Goal: Information Seeking & Learning: Check status

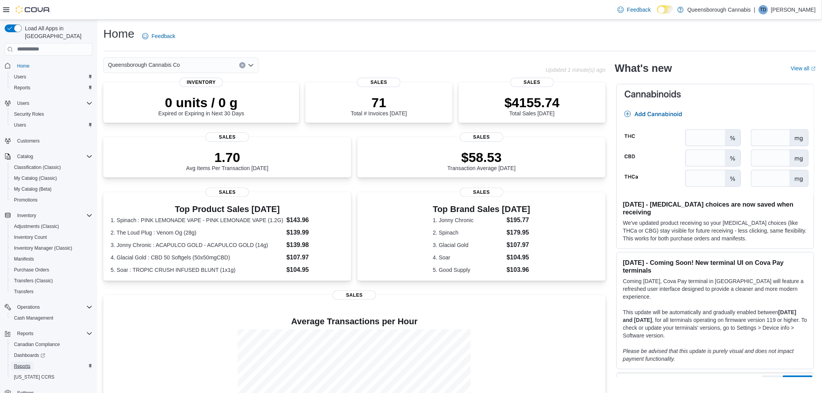
click at [23, 363] on span "Reports" at bounding box center [22, 366] width 16 height 6
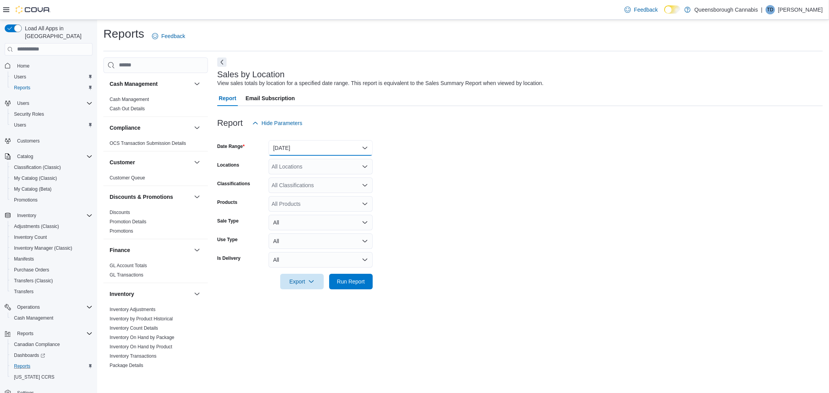
click at [324, 149] on button "[DATE]" at bounding box center [320, 148] width 104 height 16
click at [438, 127] on div "Report Hide Parameters" at bounding box center [519, 123] width 605 height 16
click at [142, 99] on link "Cash Management" at bounding box center [129, 99] width 39 height 5
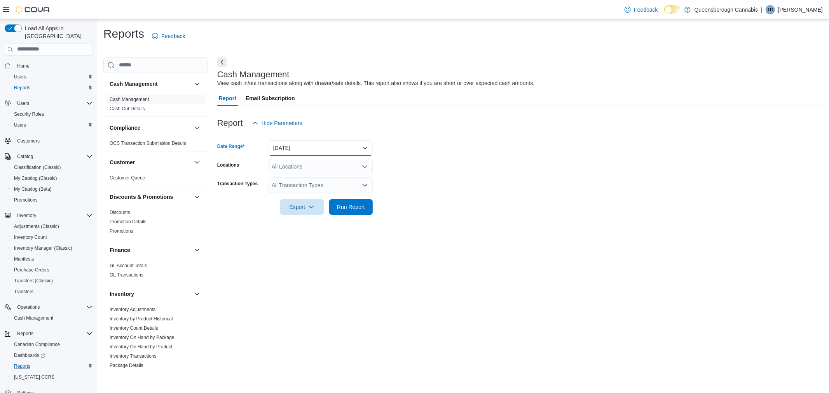
click at [351, 144] on button "[DATE]" at bounding box center [320, 148] width 104 height 16
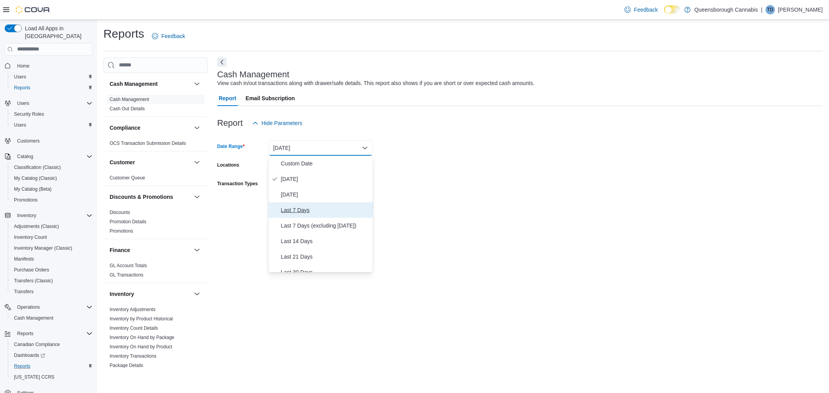
click at [301, 209] on span "Last 7 Days" at bounding box center [325, 210] width 89 height 9
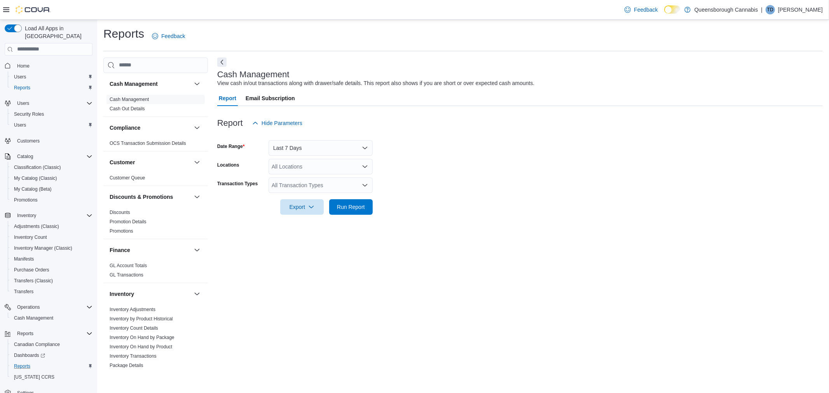
drag, startPoint x: 502, startPoint y: 148, endPoint x: 489, endPoint y: 150, distance: 12.2
click at [502, 148] on form "Date Range Last 7 Days Locations All Locations Transaction Types All Transactio…" at bounding box center [519, 173] width 605 height 84
click at [324, 165] on div "All Locations" at bounding box center [320, 167] width 104 height 16
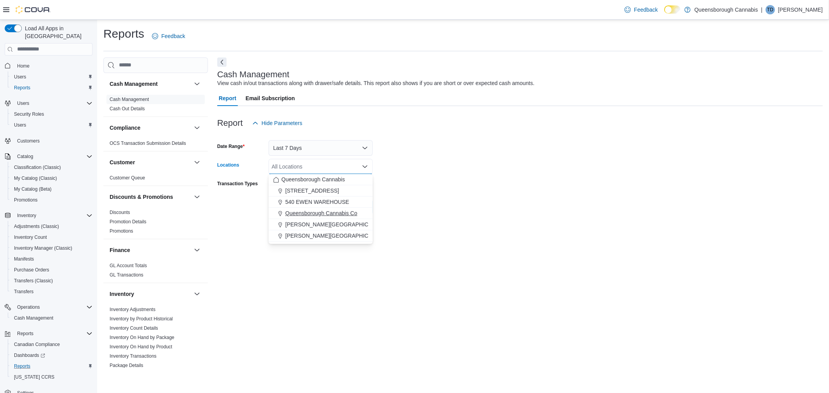
click at [334, 211] on span "Queensborough Cannabis Co" at bounding box center [321, 213] width 72 height 8
click at [445, 168] on form "Date Range Last 7 Days Locations [GEOGRAPHIC_DATA] [GEOGRAPHIC_DATA] Co Combo b…" at bounding box center [519, 173] width 605 height 84
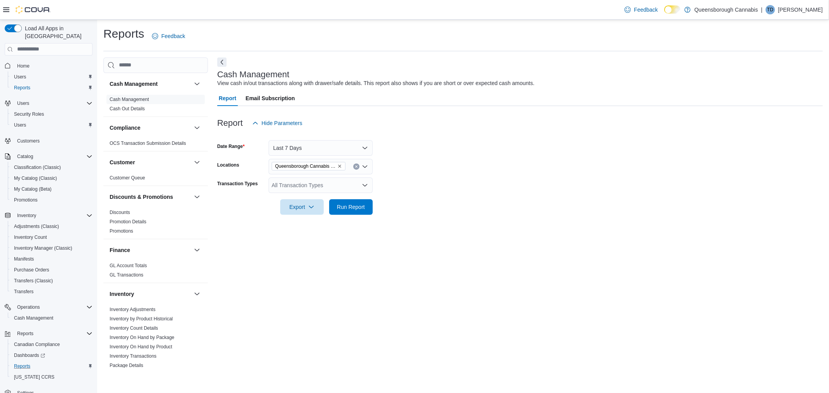
click at [355, 183] on div "All Transaction Types" at bounding box center [320, 186] width 104 height 16
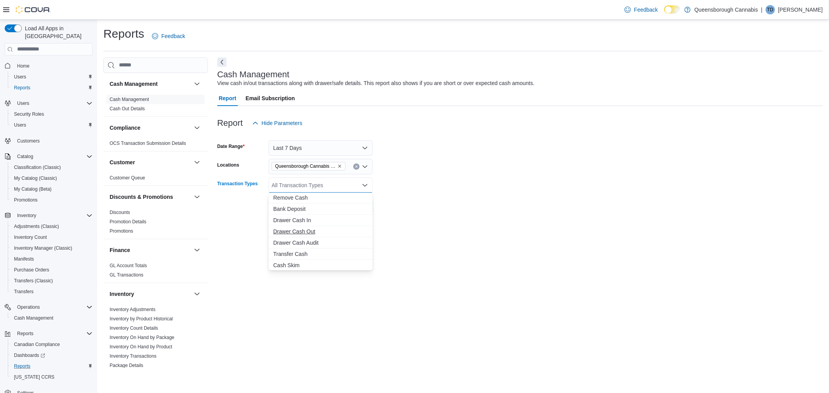
scroll to position [46, 0]
click at [287, 262] on span "Cash Skim" at bounding box center [320, 265] width 95 height 8
click at [304, 220] on span "Bank Deposit" at bounding box center [320, 220] width 95 height 8
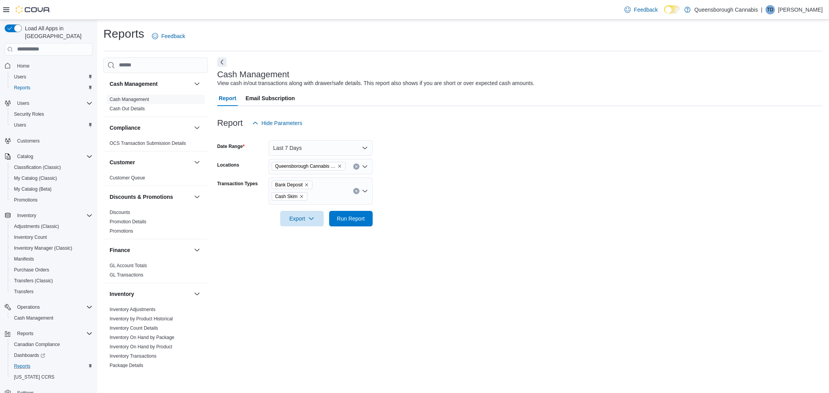
click at [432, 188] on form "Date Range Last 7 Days Locations [GEOGRAPHIC_DATA] Cannabis Co Transaction Type…" at bounding box center [519, 179] width 605 height 96
click at [357, 220] on span "Run Report" at bounding box center [351, 218] width 28 height 8
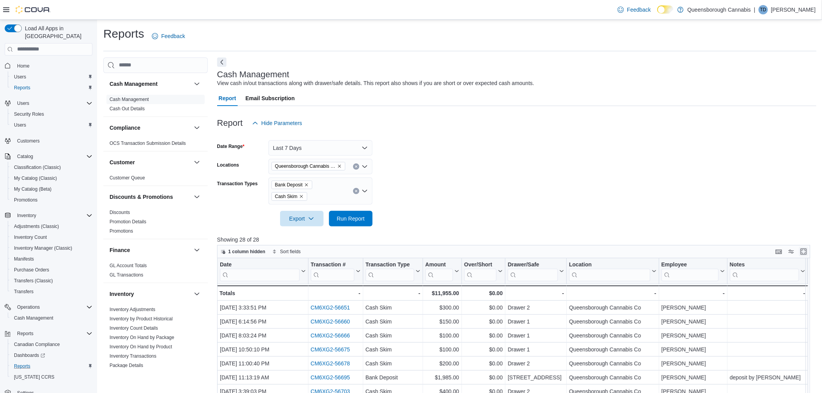
drag, startPoint x: 810, startPoint y: 251, endPoint x: 803, endPoint y: 236, distance: 16.7
click at [808, 251] on button "Enter fullscreen" at bounding box center [803, 251] width 9 height 9
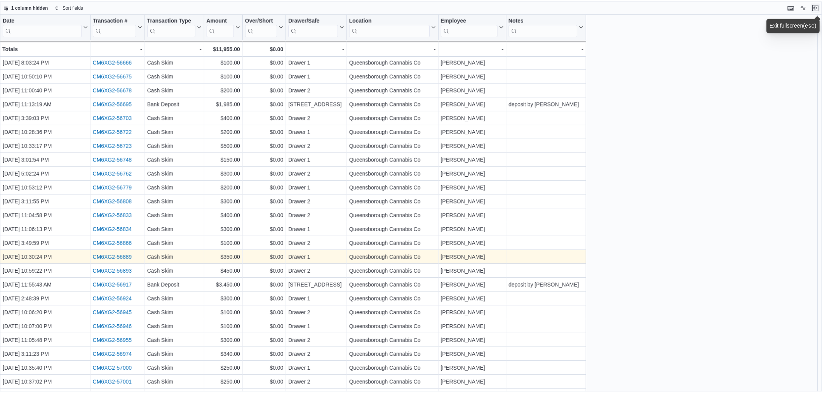
scroll to position [54, 0]
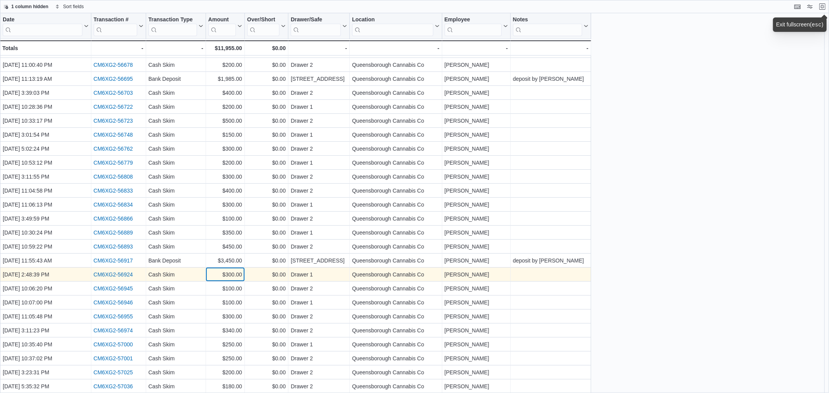
click at [240, 276] on div "$300.00" at bounding box center [225, 274] width 34 height 9
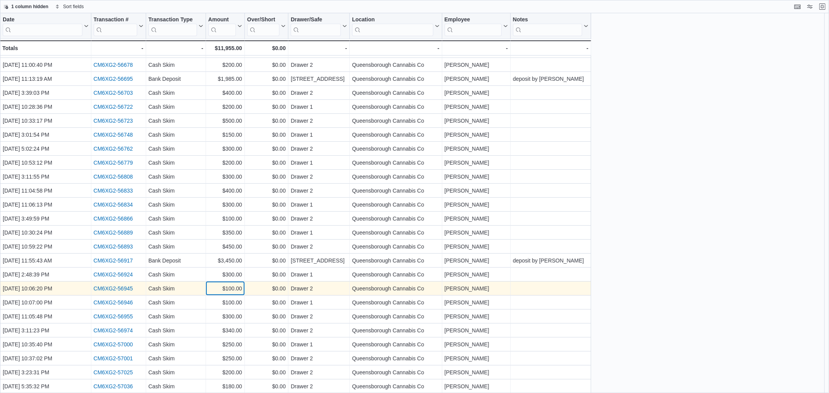
click at [241, 286] on div "$100.00" at bounding box center [225, 288] width 34 height 9
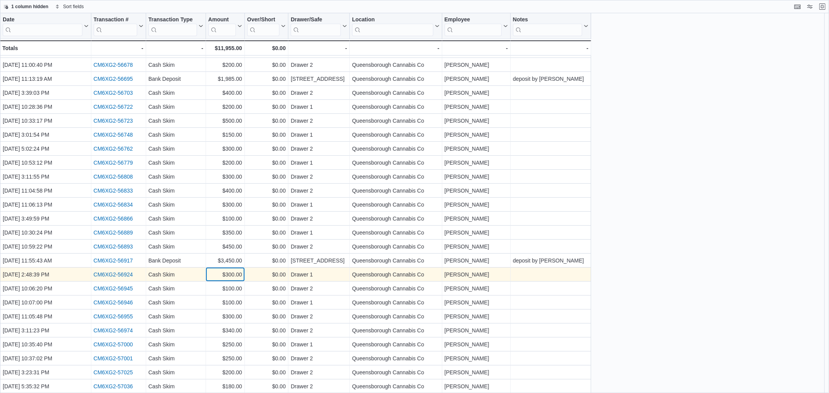
click at [238, 273] on div "$300.00" at bounding box center [225, 274] width 34 height 9
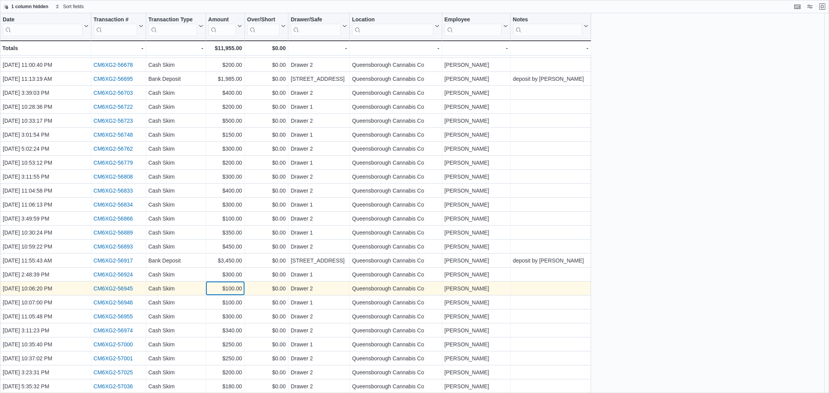
click at [230, 288] on div "$100.00" at bounding box center [225, 288] width 34 height 9
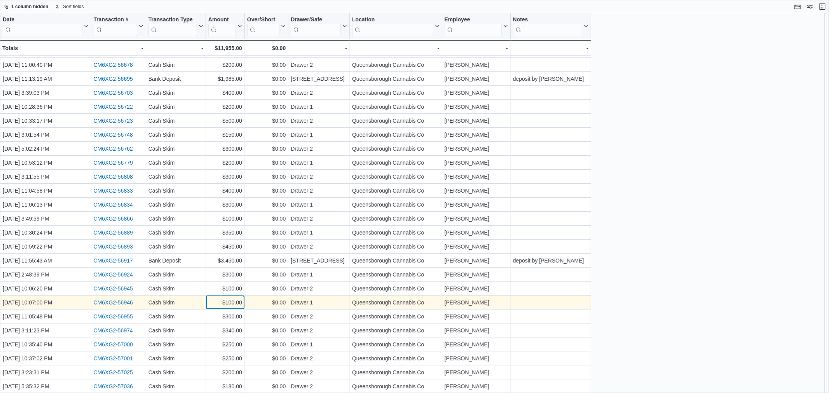
click at [231, 297] on div "$100.00 - Amount, column 4, row 22" at bounding box center [225, 303] width 39 height 14
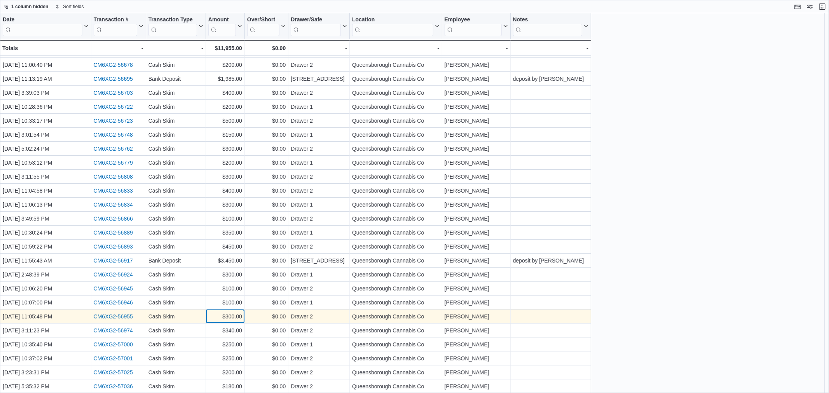
click at [232, 316] on div "$300.00" at bounding box center [225, 316] width 34 height 9
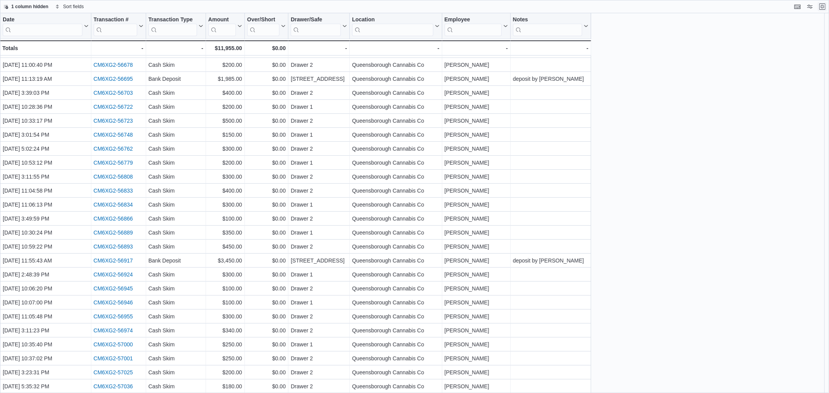
drag, startPoint x: 820, startPoint y: 9, endPoint x: 774, endPoint y: 2, distance: 46.4
click at [820, 9] on button "Exit fullscreen" at bounding box center [821, 6] width 9 height 9
